Goal: Transaction & Acquisition: Purchase product/service

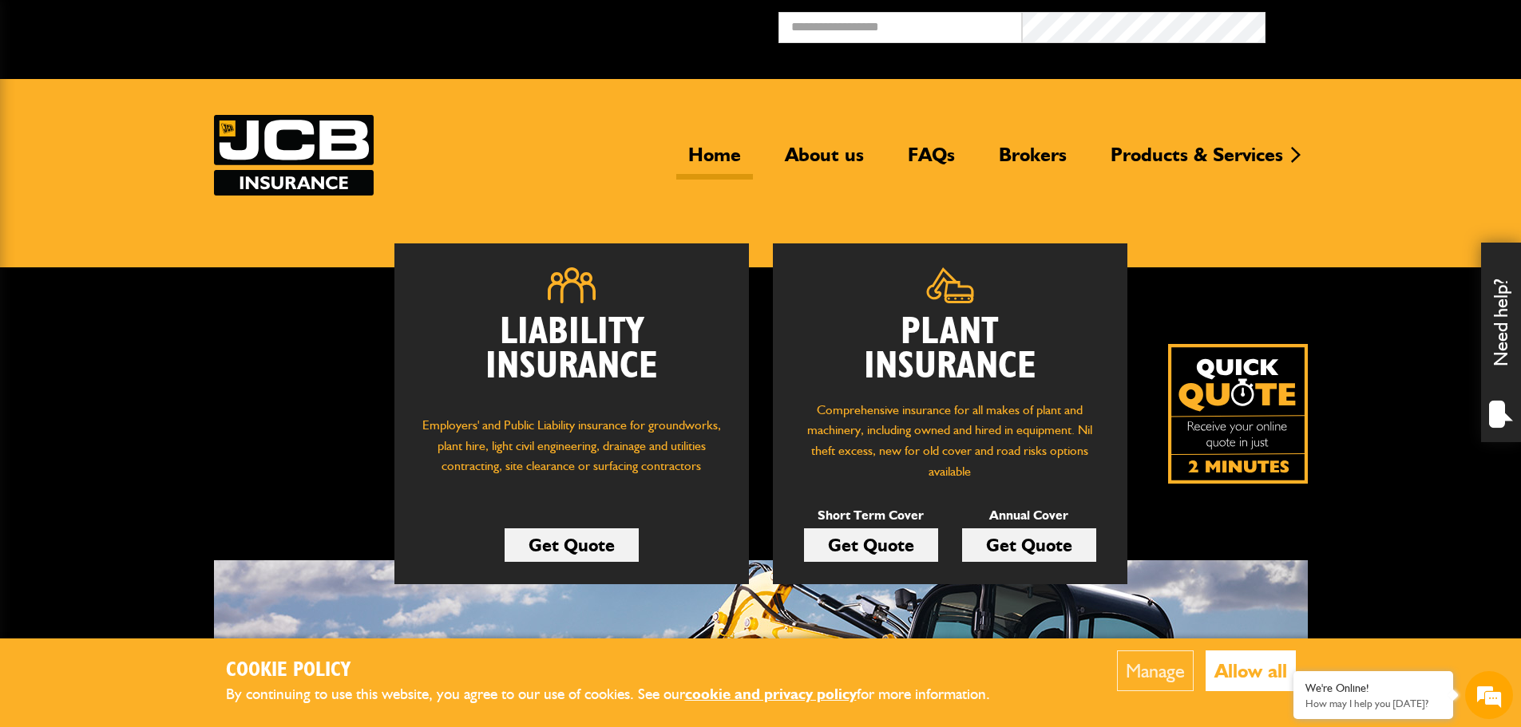
click at [908, 556] on link "Get Quote" at bounding box center [871, 545] width 134 height 34
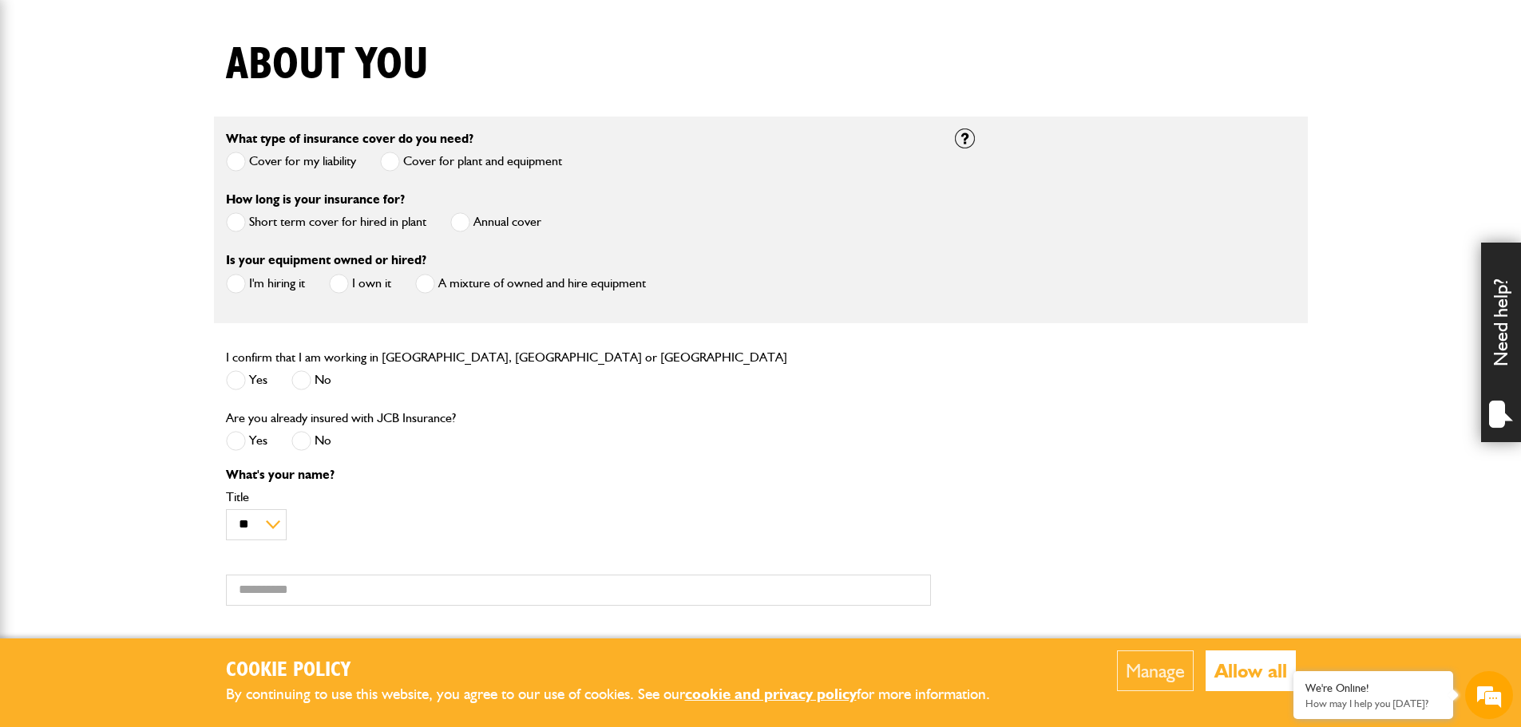
click at [331, 227] on label "Short term cover for hired in plant" at bounding box center [326, 222] width 200 height 20
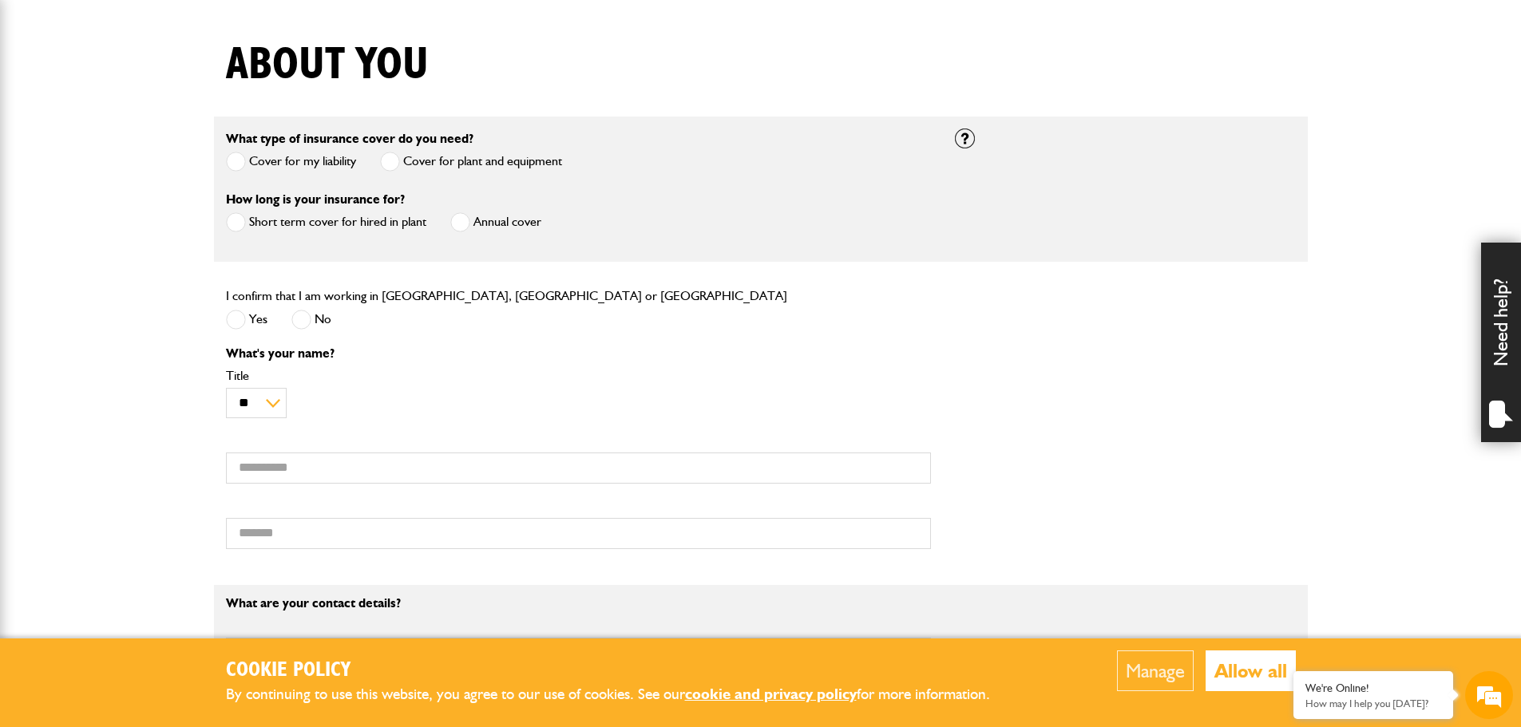
click at [239, 317] on span at bounding box center [236, 320] width 20 height 20
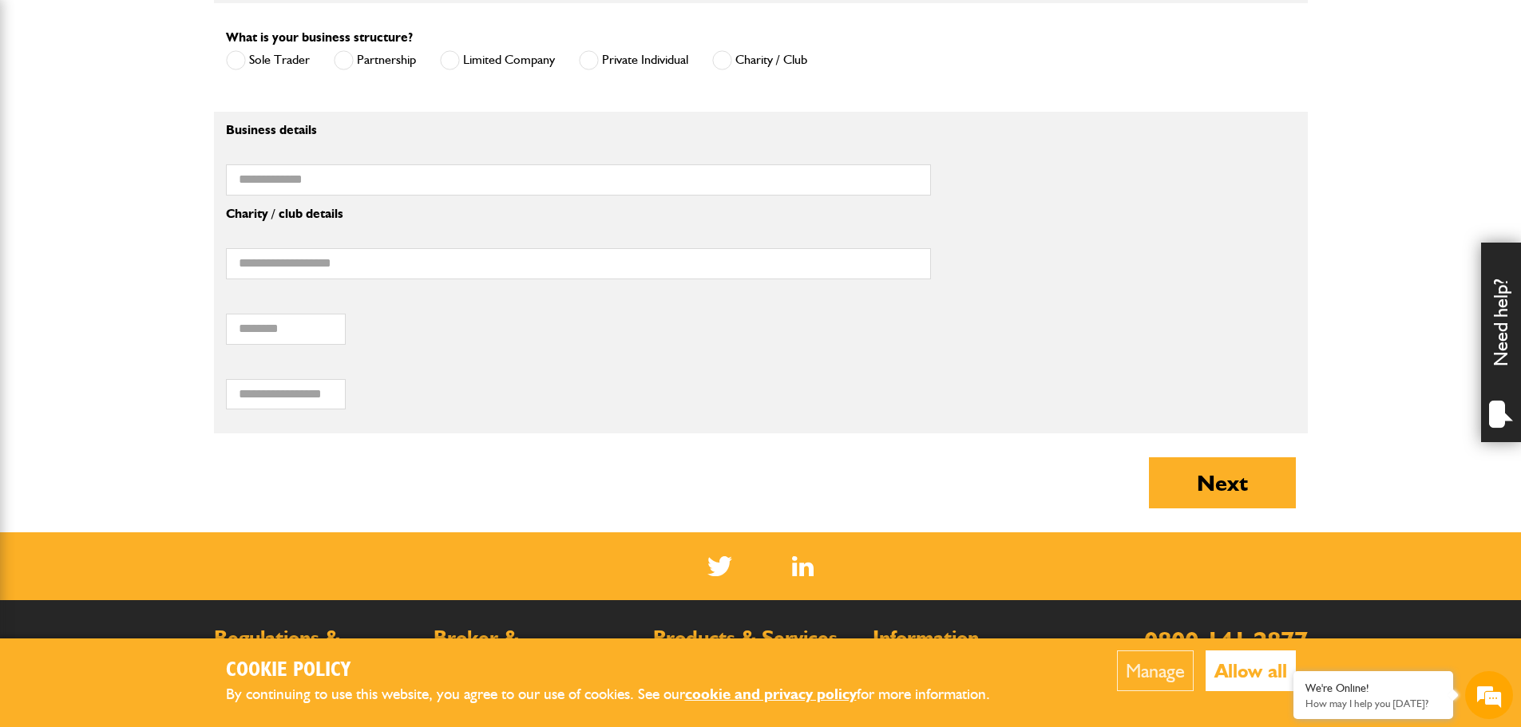
scroll to position [1217, 0]
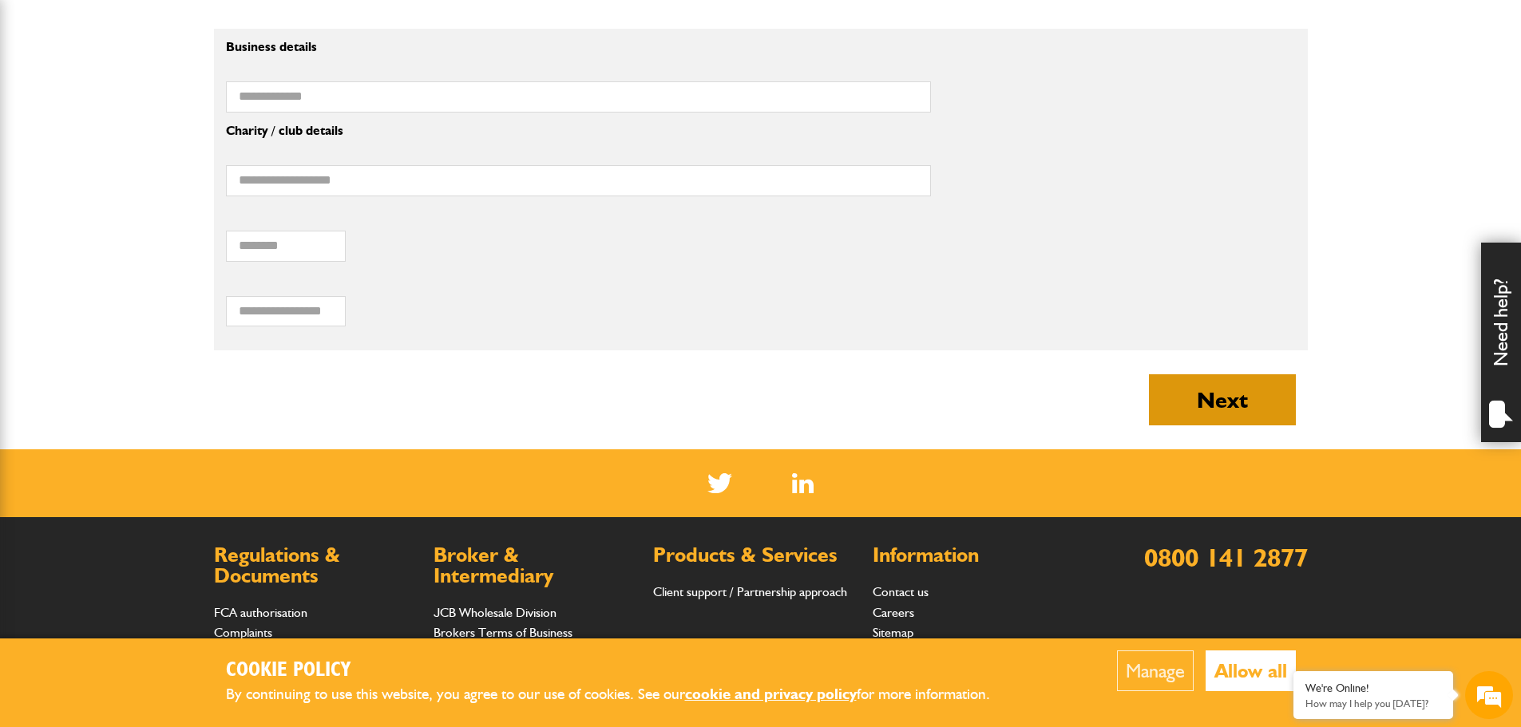
click at [1185, 402] on button "Next" at bounding box center [1222, 399] width 147 height 51
